Goal: Task Accomplishment & Management: Complete application form

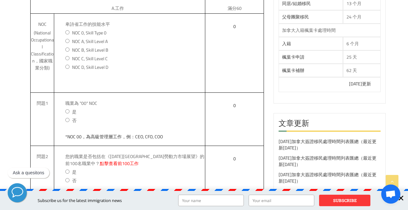
scroll to position [362, 0]
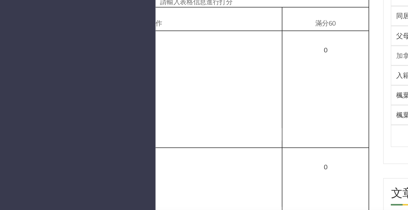
click at [162, 81] on label "NOC 0, Skill Type 0" at bounding box center [135, 84] width 140 height 7
click at [69, 82] on input "NOC 0, Skill Type 0" at bounding box center [67, 84] width 4 height 4
radio input "true"
type input "*管理性工作。例：餐廳經理，礦山經理"
type input "25"
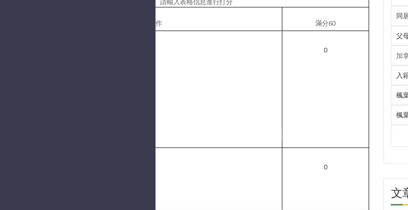
type input "25"
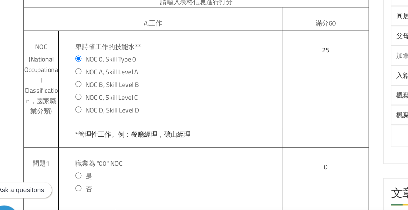
scroll to position [0, -58]
drag, startPoint x: 20, startPoint y: 40, endPoint x: 35, endPoint y: 47, distance: 16.7
click at [35, 81] on span "(National Occupational Classification，國家職業分類)" at bounding box center [42, 102] width 23 height 42
click at [31, 81] on span "(National Occupational Classification，國家職業分類)" at bounding box center [42, 102] width 23 height 42
drag, startPoint x: 20, startPoint y: 38, endPoint x: 31, endPoint y: 54, distance: 18.7
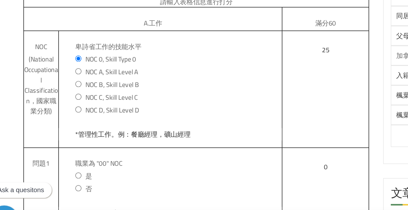
click at [31, 81] on span "(National Occupational Classification，國家職業分類)" at bounding box center [42, 102] width 23 height 42
click at [75, 98] on span "NOC B, Skill Level B" at bounding box center [90, 102] width 36 height 8
click at [69, 99] on input "NOC B, Skill Level B" at bounding box center [67, 101] width 4 height 4
radio input "true"
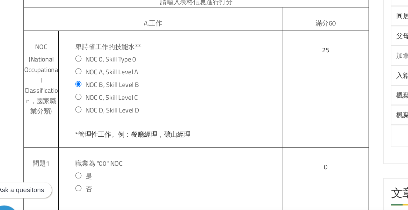
type input "*技術性工作。一般需要專科學歷，例：大廚，水管工，電工"
type input "10"
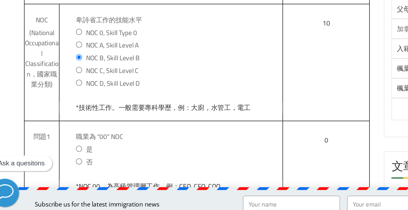
click at [79, 106] on span "NOC C, Skill Level C" at bounding box center [90, 110] width 36 height 8
click at [69, 108] on input "NOC C, Skill Level C" at bounding box center [67, 110] width 4 height 4
radio input "true"
type input "*中級工作。一般需要高中學歷，例：長途卡車司機，食品和飲料服務業"
type input "5"
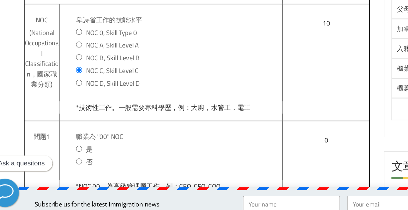
type input "5"
click at [76, 115] on span "NOC D, Skill Level D" at bounding box center [90, 119] width 36 height 8
click at [69, 116] on input "NOC D, Skill Level D" at bounding box center [67, 118] width 4 height 4
radio input "true"
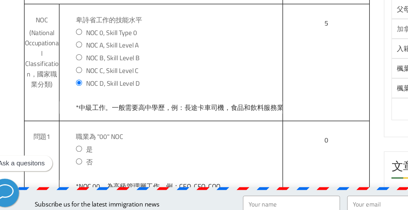
type input "*勞動性工作，例：水果採摘，清潔人員，油田工人"
click at [81, 89] on span "NOC A, Skill Level A" at bounding box center [90, 93] width 36 height 8
click at [69, 91] on input "NOC A, Skill Level A" at bounding box center [67, 93] width 4 height 4
radio input "true"
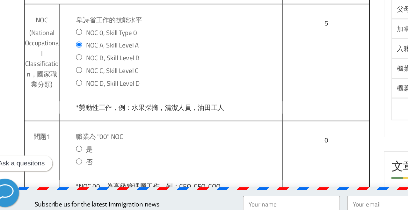
type input "*專業性工作。一般需要本科學歷，例：醫生，牙醫，建築師"
type input "25"
click at [82, 98] on span "NOC B, Skill Level B" at bounding box center [90, 102] width 36 height 8
click at [69, 99] on input "NOC B, Skill Level B" at bounding box center [67, 101] width 4 height 4
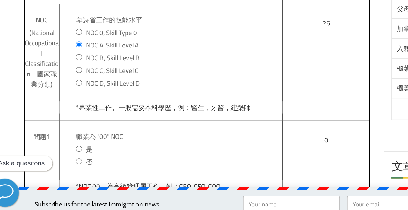
radio input "true"
type input "*技術性工作。一般需要專科學歷，例：大廚，水管工，電工"
type input "10"
click at [82, 89] on span "NOC A, Skill Level A" at bounding box center [90, 93] width 36 height 8
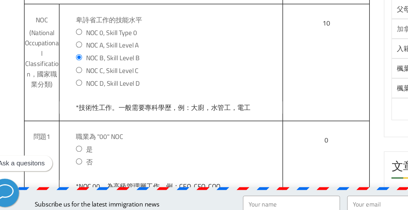
click at [69, 91] on input "NOC A, Skill Level A" at bounding box center [67, 93] width 4 height 4
radio input "true"
type input "*專業性工作。一般需要本科學歷，例：醫生，牙醫，建築師"
type input "25"
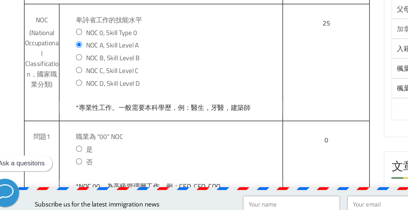
click at [82, 80] on span "NOC 0, Skill Type 0" at bounding box center [89, 84] width 34 height 8
click at [69, 82] on input "NOC 0, Skill Type 0" at bounding box center [67, 84] width 4 height 4
radio input "true"
type input "*管理性工作。例：餐廳經理，礦山經理"
click at [83, 89] on span "NOC A, Skill Level A" at bounding box center [90, 93] width 36 height 8
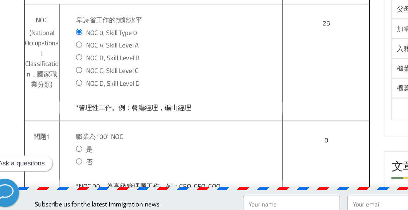
click at [69, 91] on input "NOC A, Skill Level A" at bounding box center [67, 93] width 4 height 4
radio input "true"
type input "*專業性工作。一般需要本科學歷，例：醫生，牙醫，建築師"
click at [78, 80] on span "NOC 0, Skill Type 0" at bounding box center [89, 84] width 34 height 8
click at [69, 82] on input "NOC 0, Skill Type 0" at bounding box center [67, 84] width 4 height 4
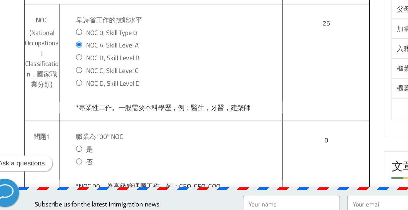
radio input "true"
type input "*管理性工作。例：餐廳經理，礦山經理"
click at [72, 98] on span "NOC B, Skill Level B" at bounding box center [90, 102] width 36 height 8
click at [69, 99] on input "NOC B, Skill Level B" at bounding box center [67, 101] width 4 height 4
radio input "true"
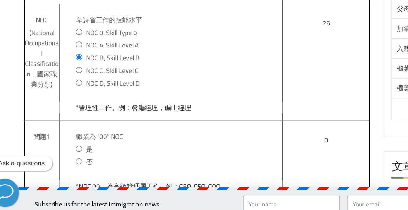
type input "*技術性工作。一般需要專科學歷，例：大廚，水管工，電工"
type input "10"
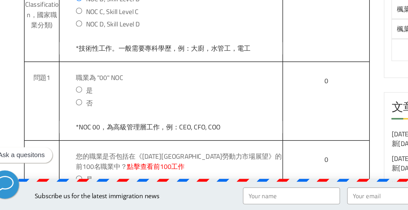
scroll to position [401, 0]
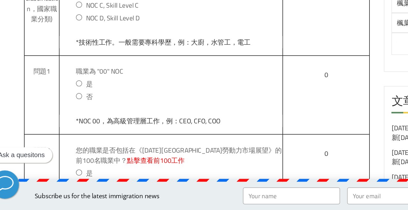
click at [65, 131] on input "否" at bounding box center [67, 133] width 4 height 4
radio input "true"
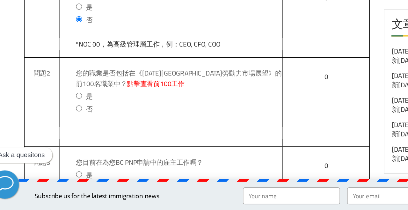
scroll to position [0, -47]
click at [100, 120] on link "點擊查看前100工作" at bounding box center [119, 124] width 39 height 8
click at [65, 138] on label "否" at bounding box center [135, 141] width 140 height 7
click at [65, 139] on input "否" at bounding box center [67, 141] width 4 height 4
radio input "true"
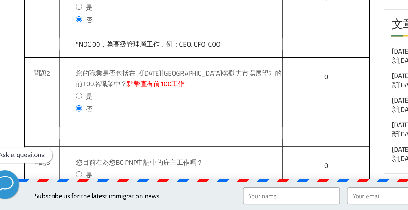
type input "*您當前職業不可加分，選擇列表中的職業工作可加10分"
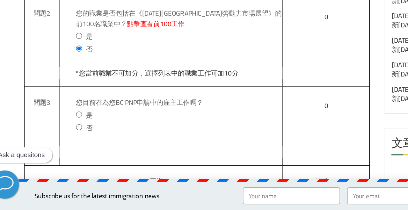
scroll to position [0, -33]
